Goal: Information Seeking & Learning: Learn about a topic

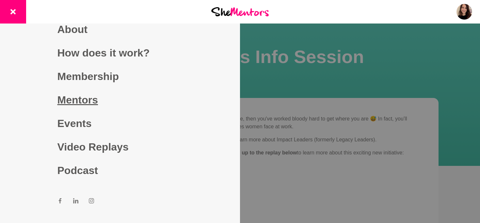
click at [78, 102] on link "Mentors" at bounding box center [120, 100] width 125 height 24
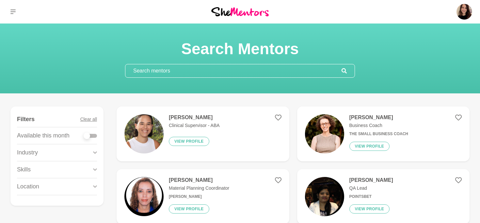
click at [153, 73] on input "text" at bounding box center [233, 70] width 216 height 13
type input "A"
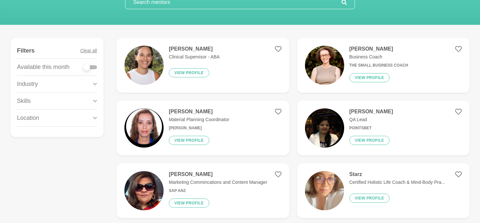
scroll to position [64, 0]
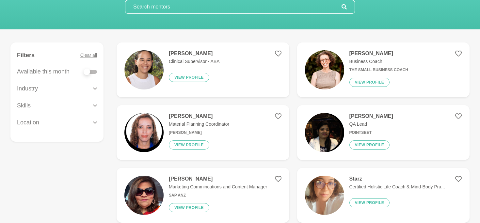
click at [232, 121] on figure "[PERSON_NAME] Material Planning Coordinator [PERSON_NAME] View profile" at bounding box center [203, 132] width 173 height 55
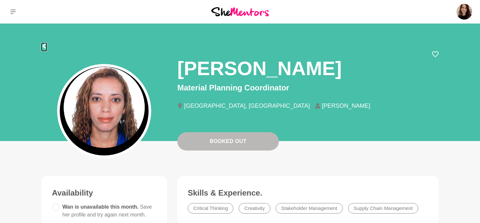
click at [45, 45] on icon at bounding box center [43, 45] width 5 height 5
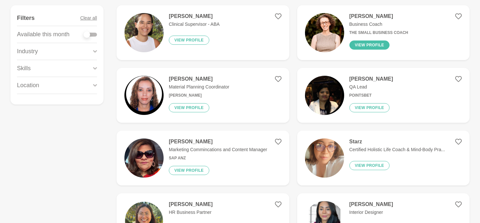
scroll to position [101, 0]
click at [318, 40] on img at bounding box center [324, 32] width 39 height 39
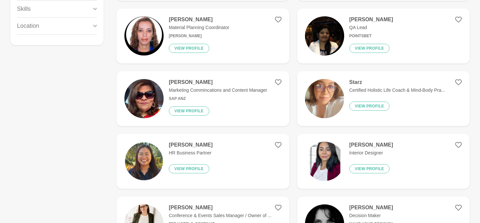
scroll to position [163, 0]
